Goal: Obtain resource: Obtain resource

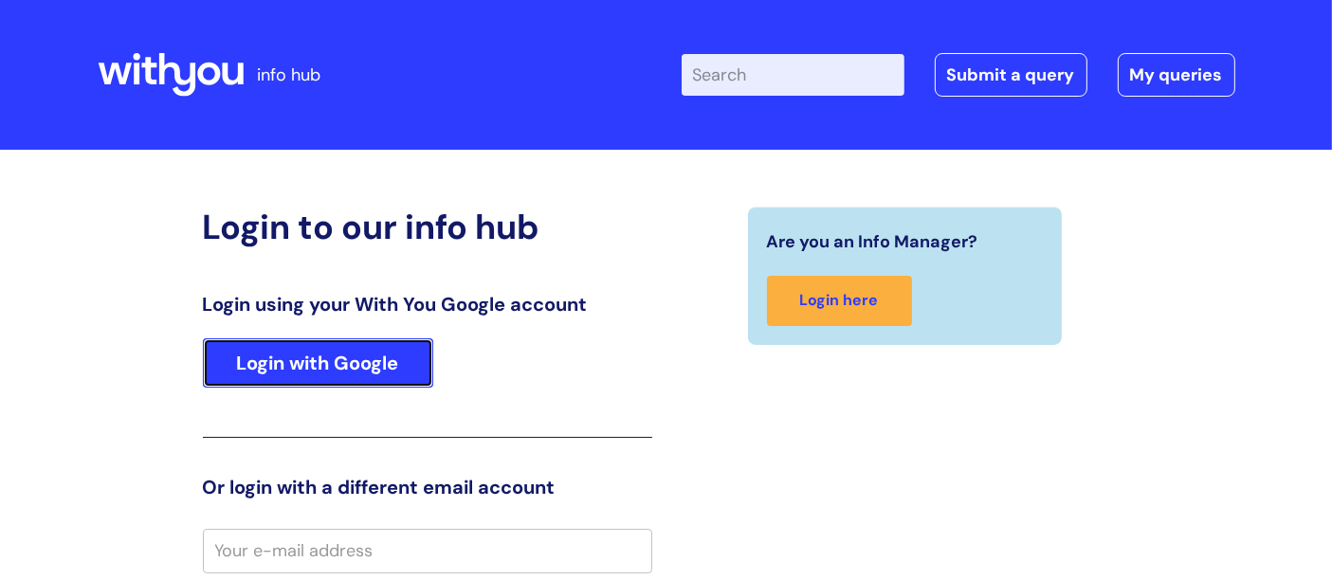
click at [352, 374] on link "Login with Google" at bounding box center [318, 362] width 230 height 49
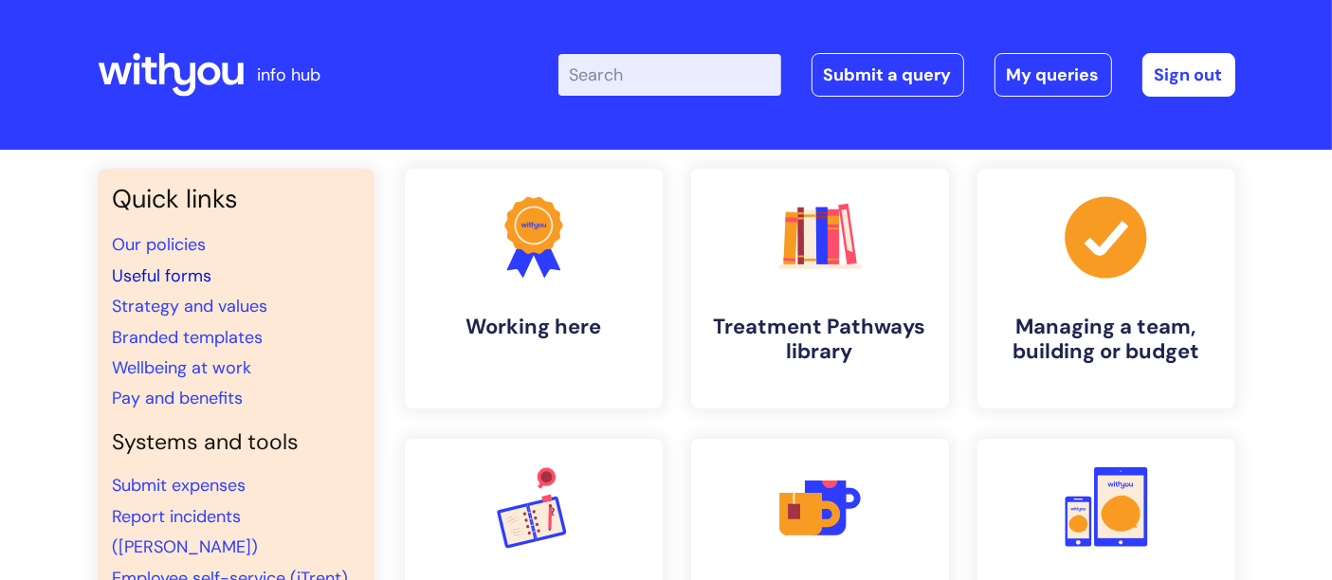
click at [175, 268] on link "Useful forms" at bounding box center [163, 275] width 100 height 23
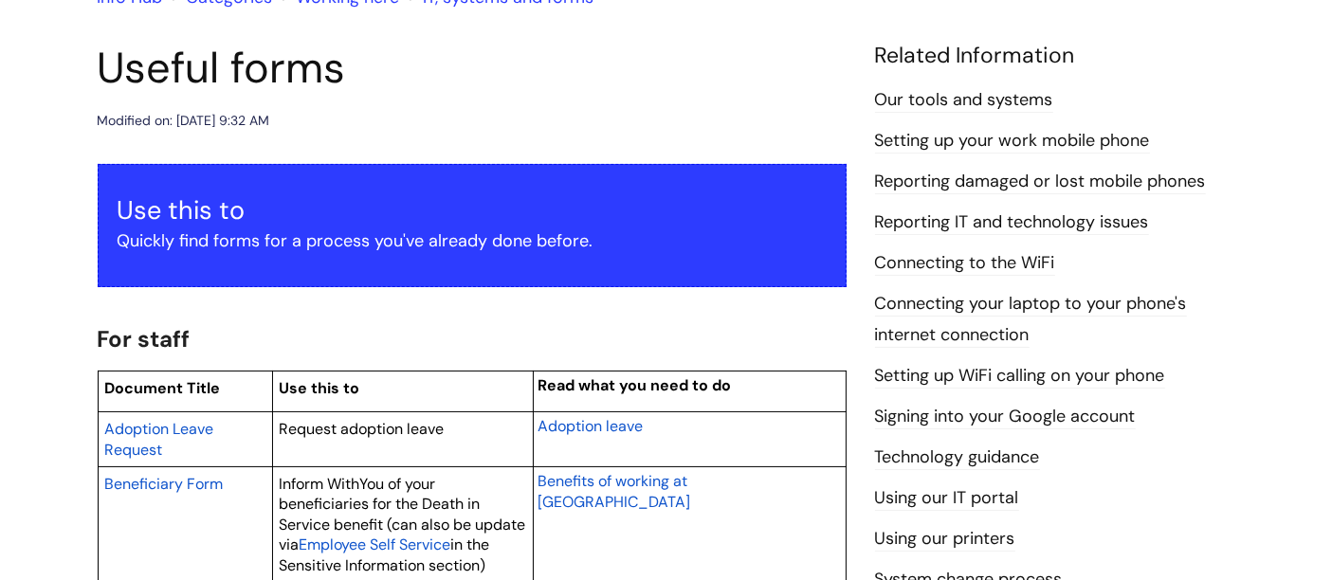
scroll to position [197, 0]
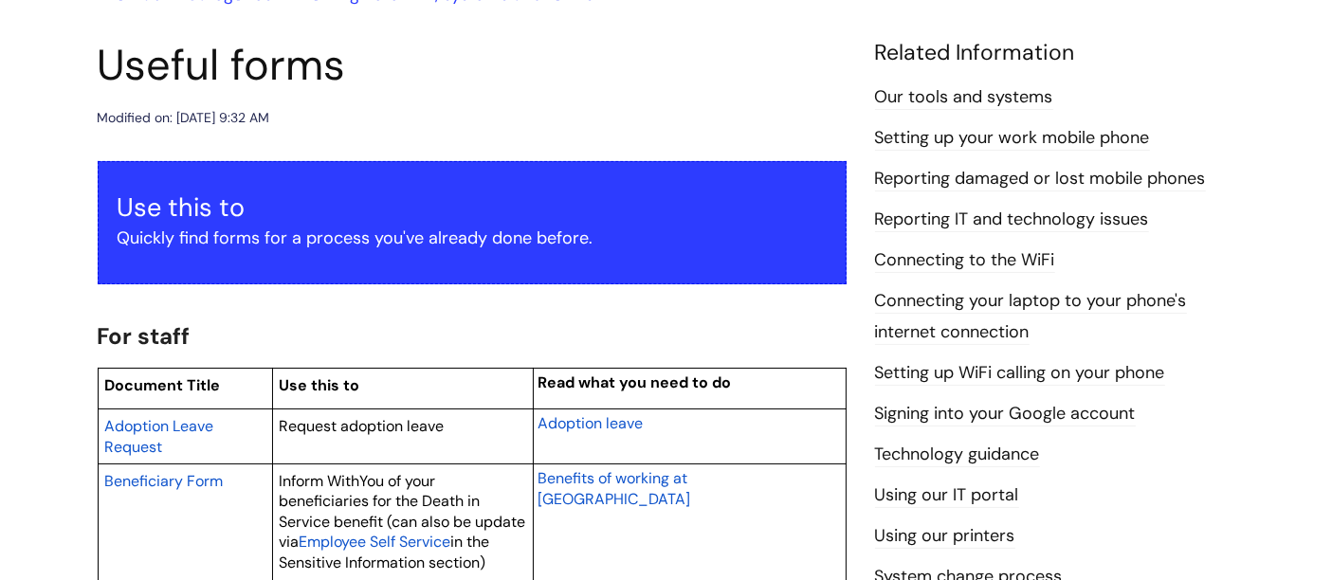
click at [607, 96] on header "Useful forms Modified on: Mon, 9 Jun, 2025 at 9:32 AM" at bounding box center [472, 85] width 749 height 90
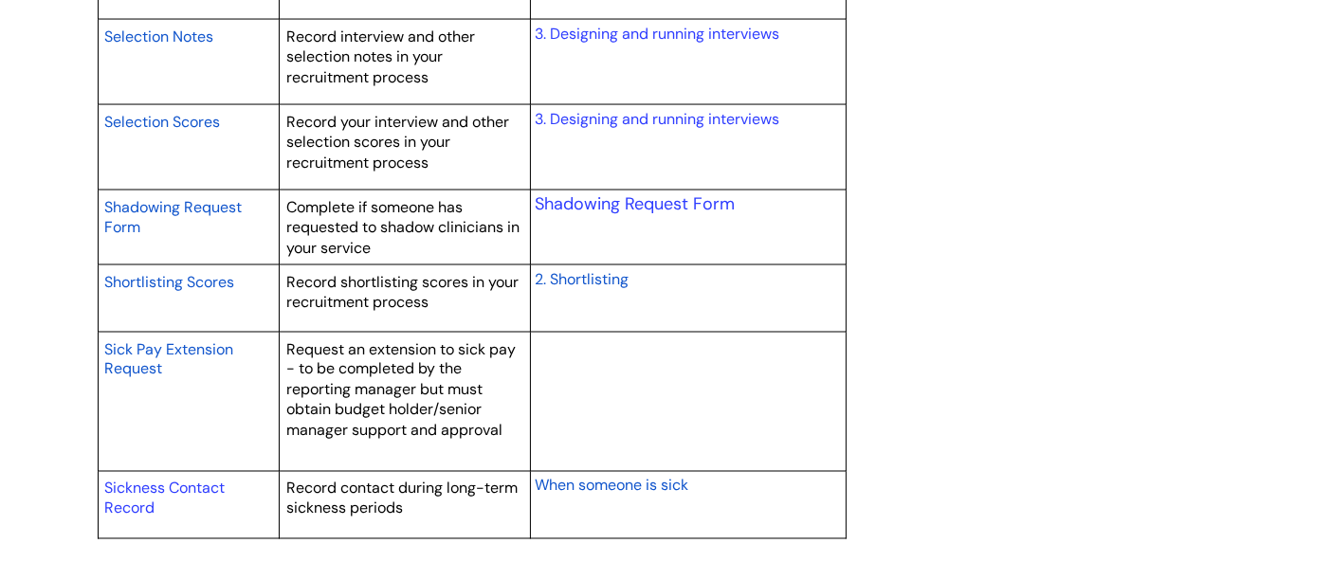
scroll to position [3227, 0]
click at [190, 480] on link "Sickness Contact Record" at bounding box center [164, 500] width 120 height 41
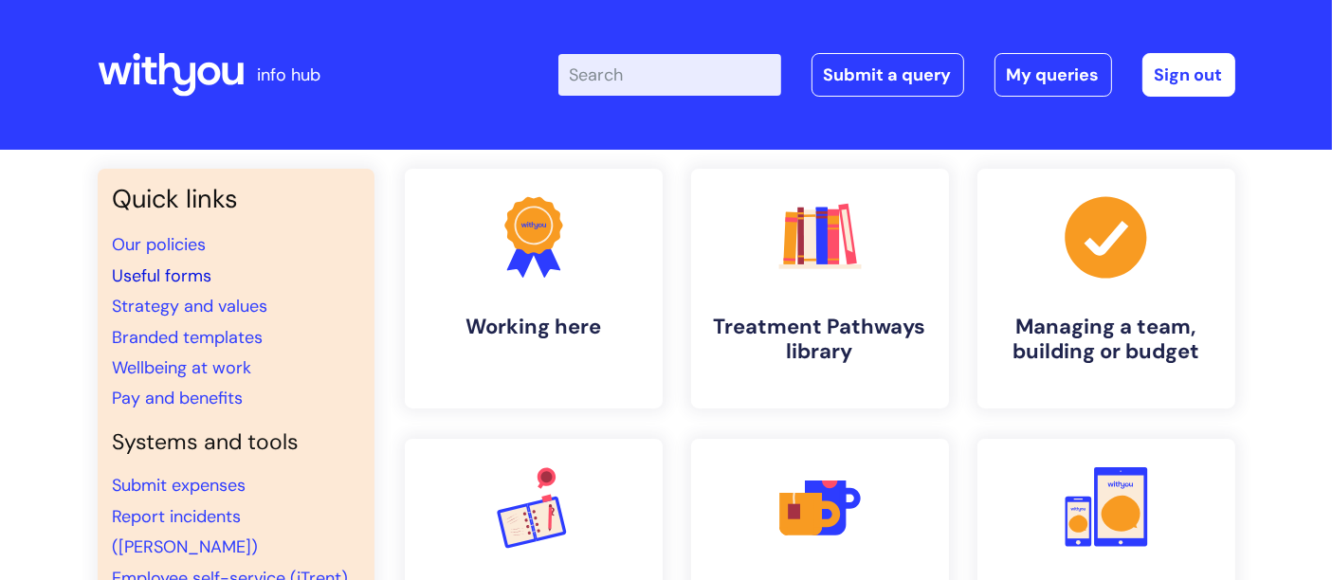
click at [168, 274] on link "Useful forms" at bounding box center [163, 275] width 100 height 23
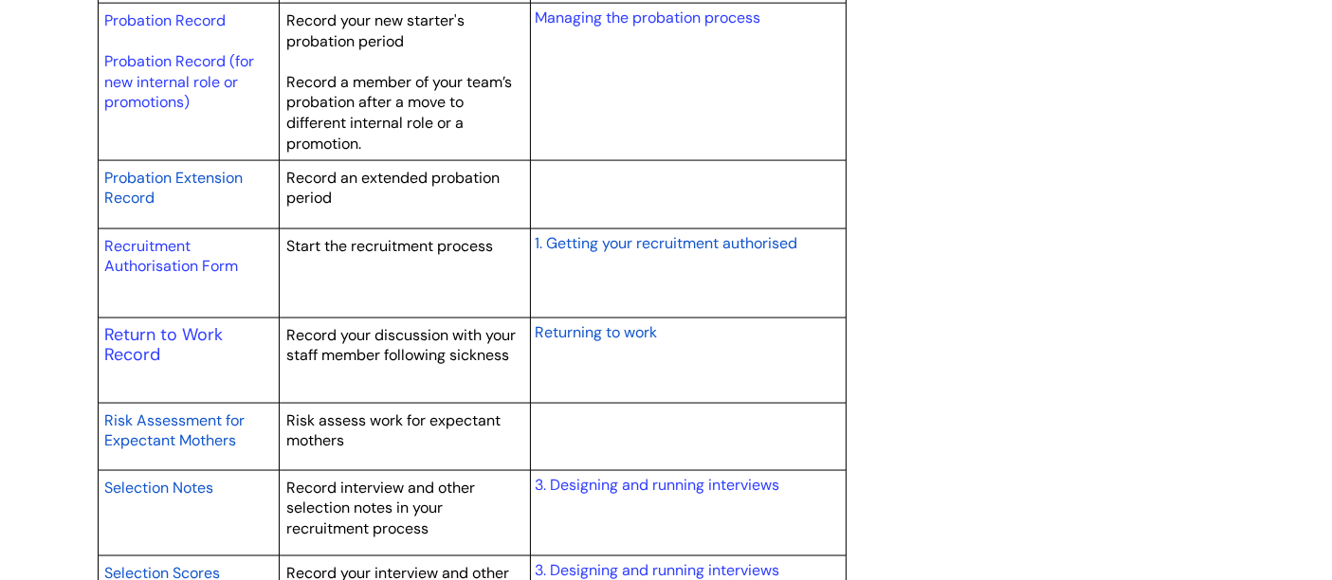
scroll to position [2769, 0]
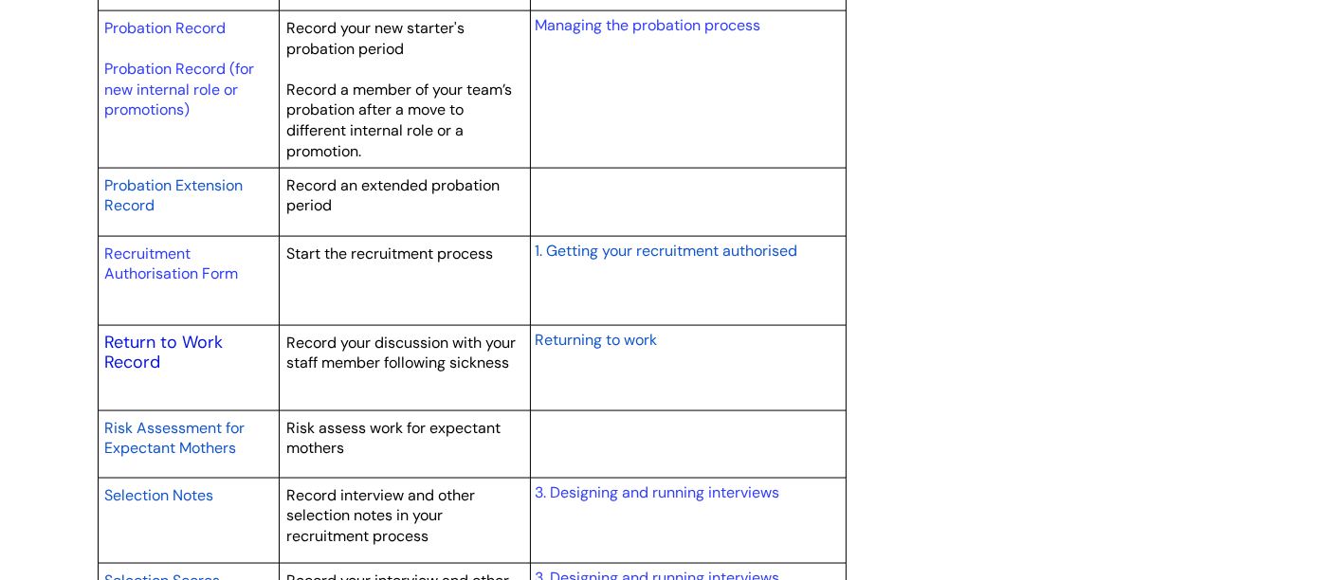
click at [154, 348] on link "Return to Work Record" at bounding box center [163, 353] width 118 height 44
